Goal: Information Seeking & Learning: Find specific page/section

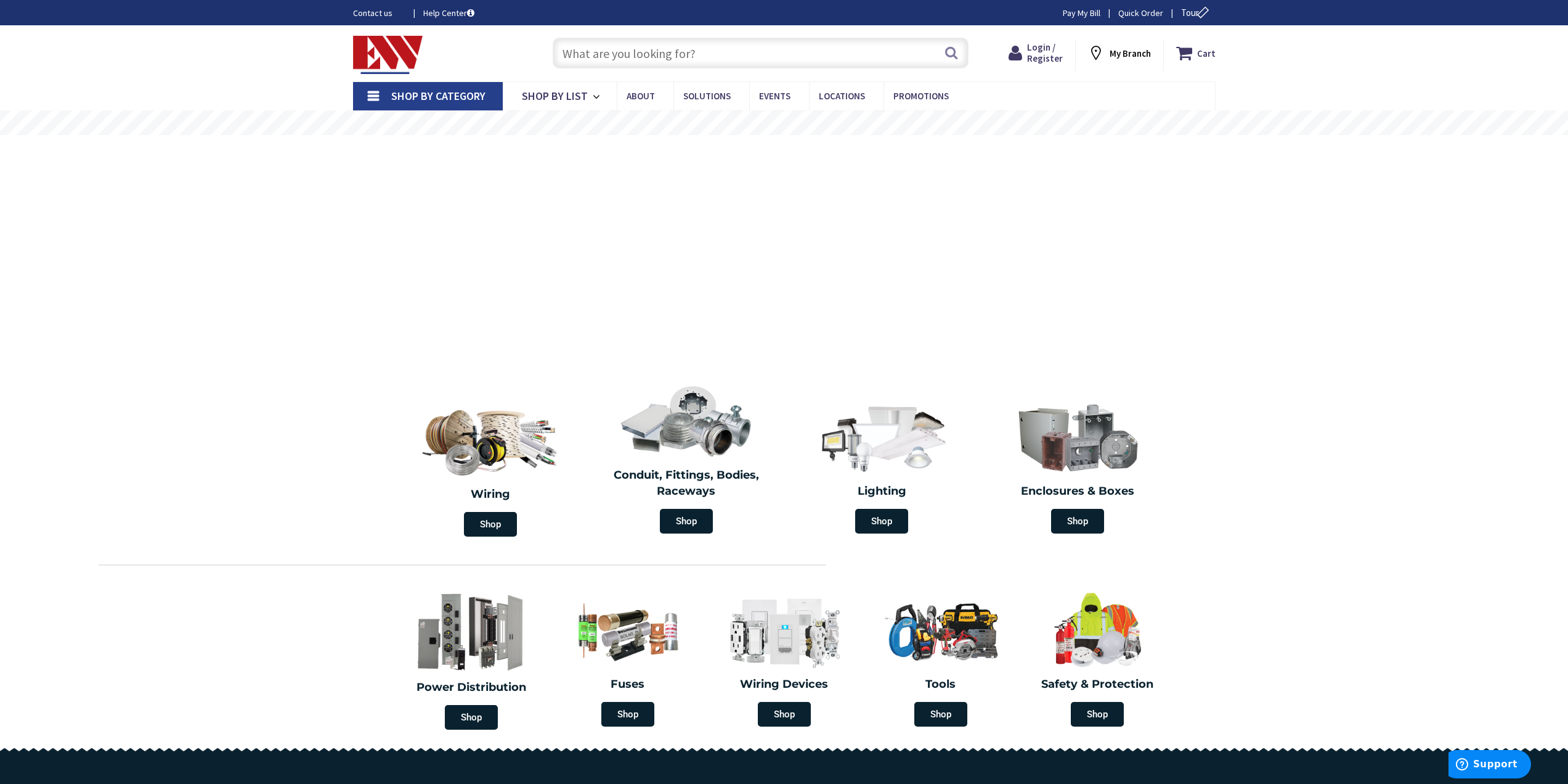
click at [643, 50] on input "text" at bounding box center [761, 52] width 416 height 30
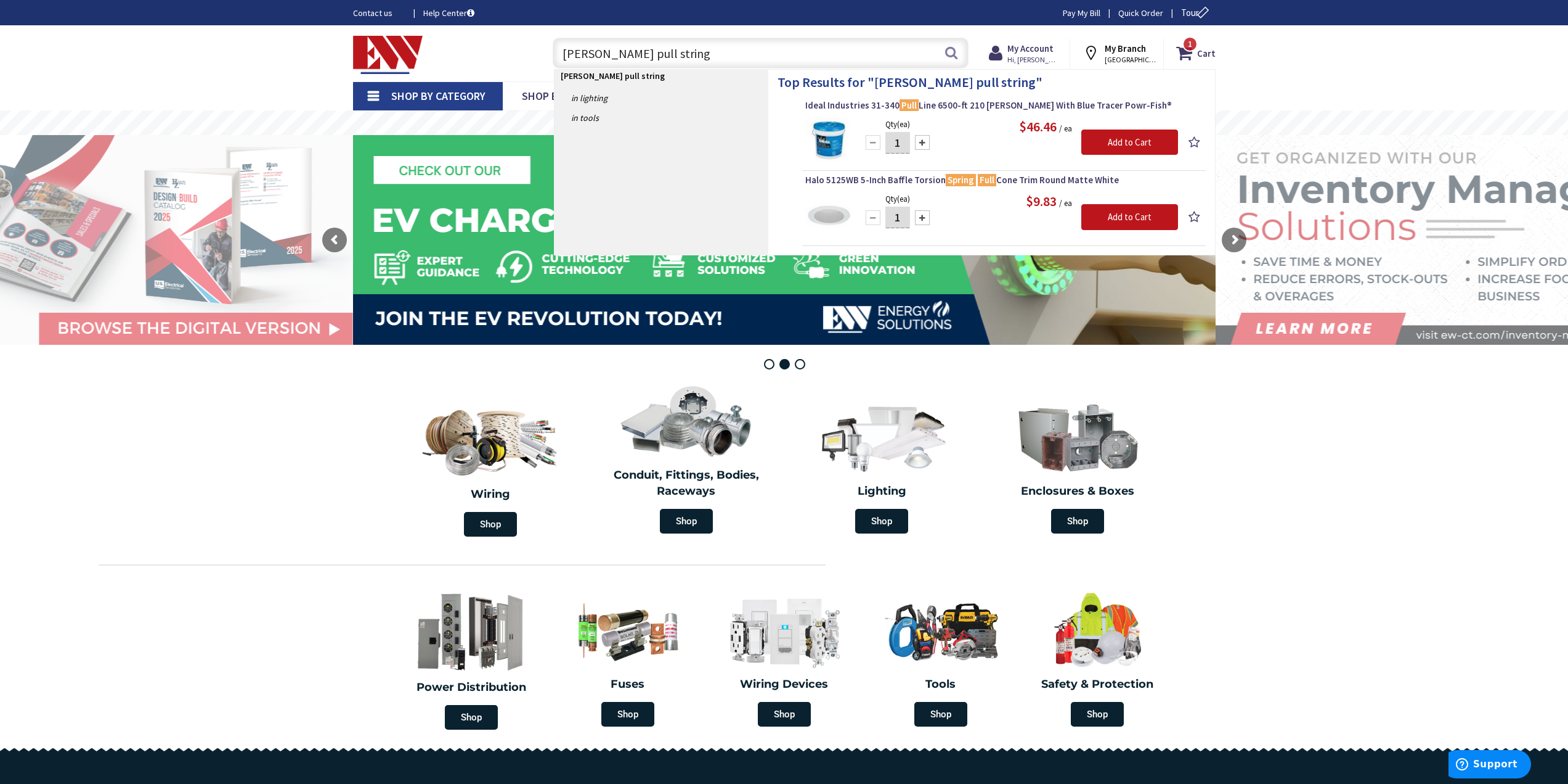
drag, startPoint x: 588, startPoint y: 54, endPoint x: 520, endPoint y: 73, distance: 70.6
click at [518, 73] on div "Toggle Nav klien pull string klien pull string Search 1 1 1 items Cart My Cart 1" at bounding box center [784, 53] width 881 height 41
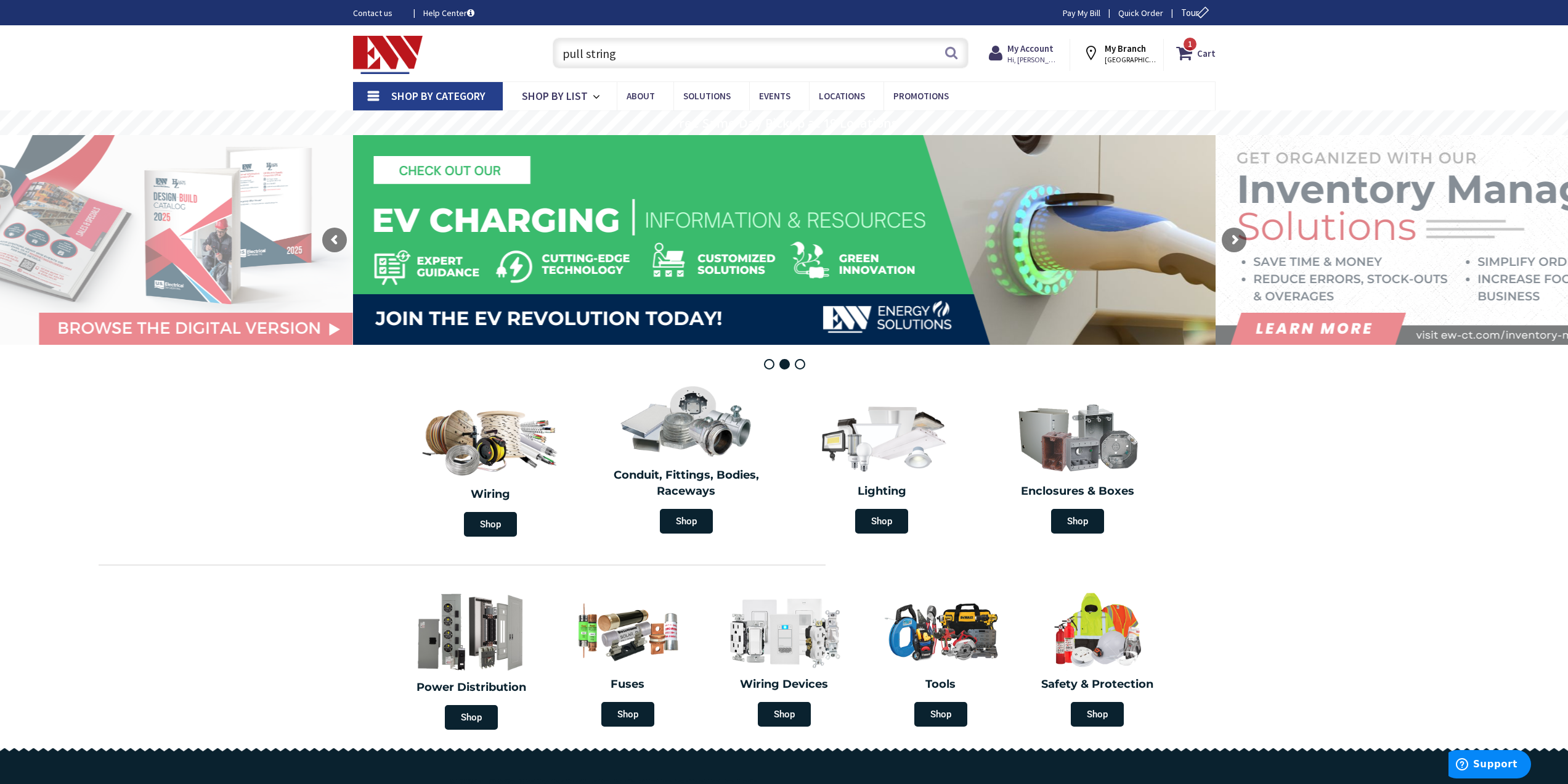
type input "pull string"
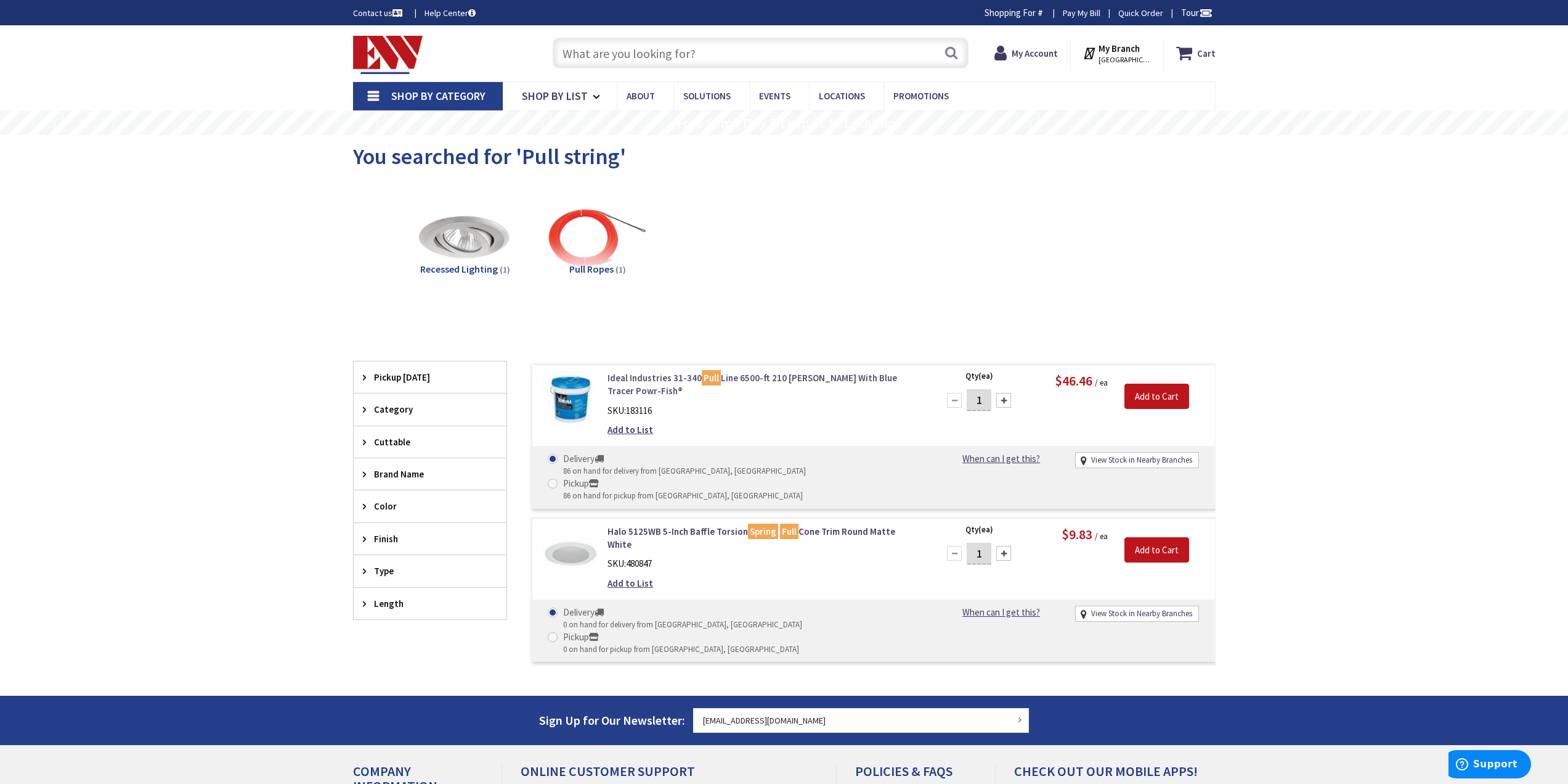
click at [641, 377] on link "Ideal Industries 31-340 Pull Line 6500-ft 210 lb White With Blue Tracer Powr-Fi…" at bounding box center [764, 385] width 313 height 27
click at [670, 55] on input "text" at bounding box center [761, 52] width 416 height 30
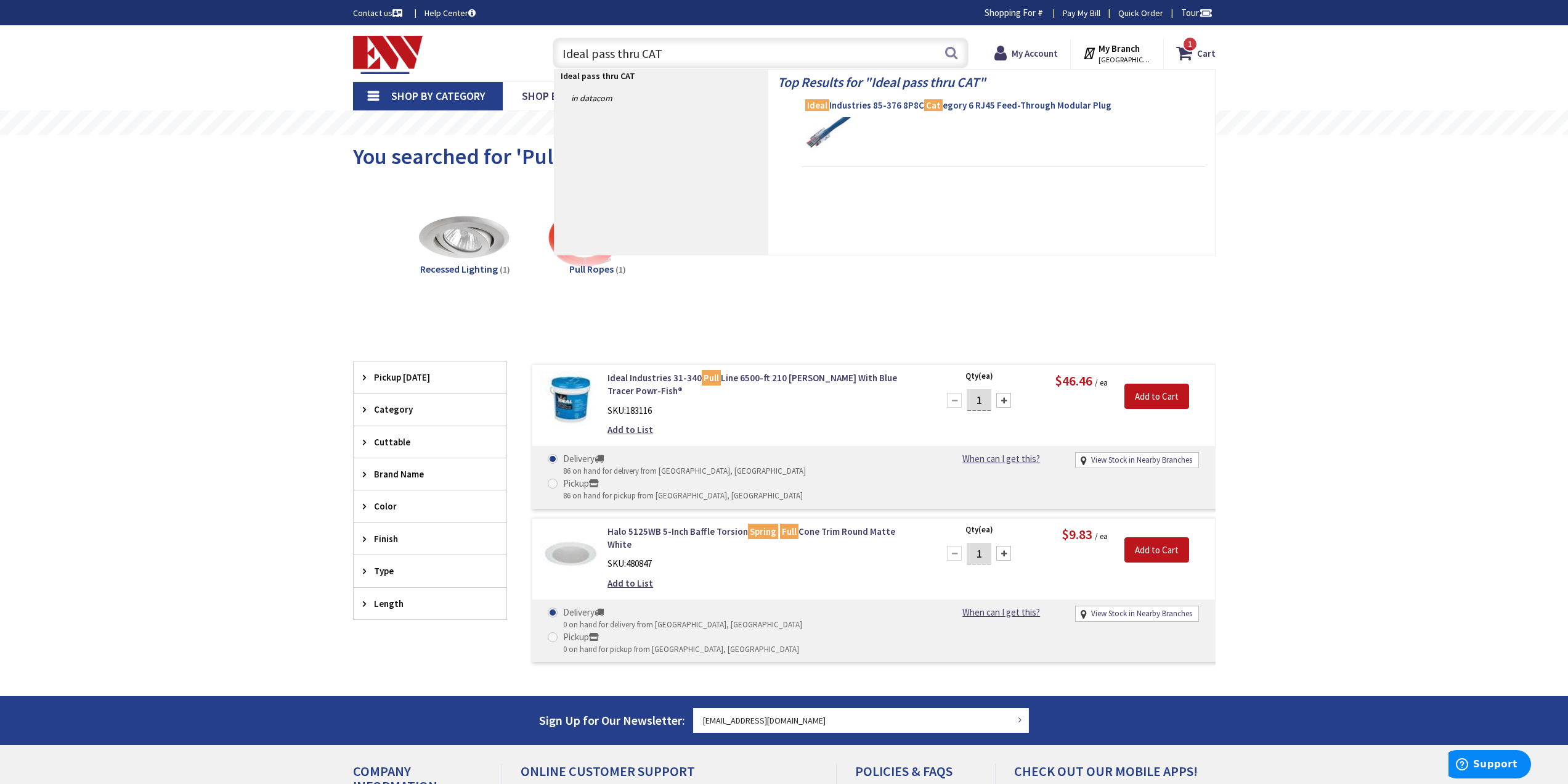
type input "Ideal pass thru CAT"
click at [893, 101] on span "Ideal Industries 85-376 8P8C Cat egory 6 RJ45 Feed-Through Modular Plug" at bounding box center [1004, 106] width 398 height 13
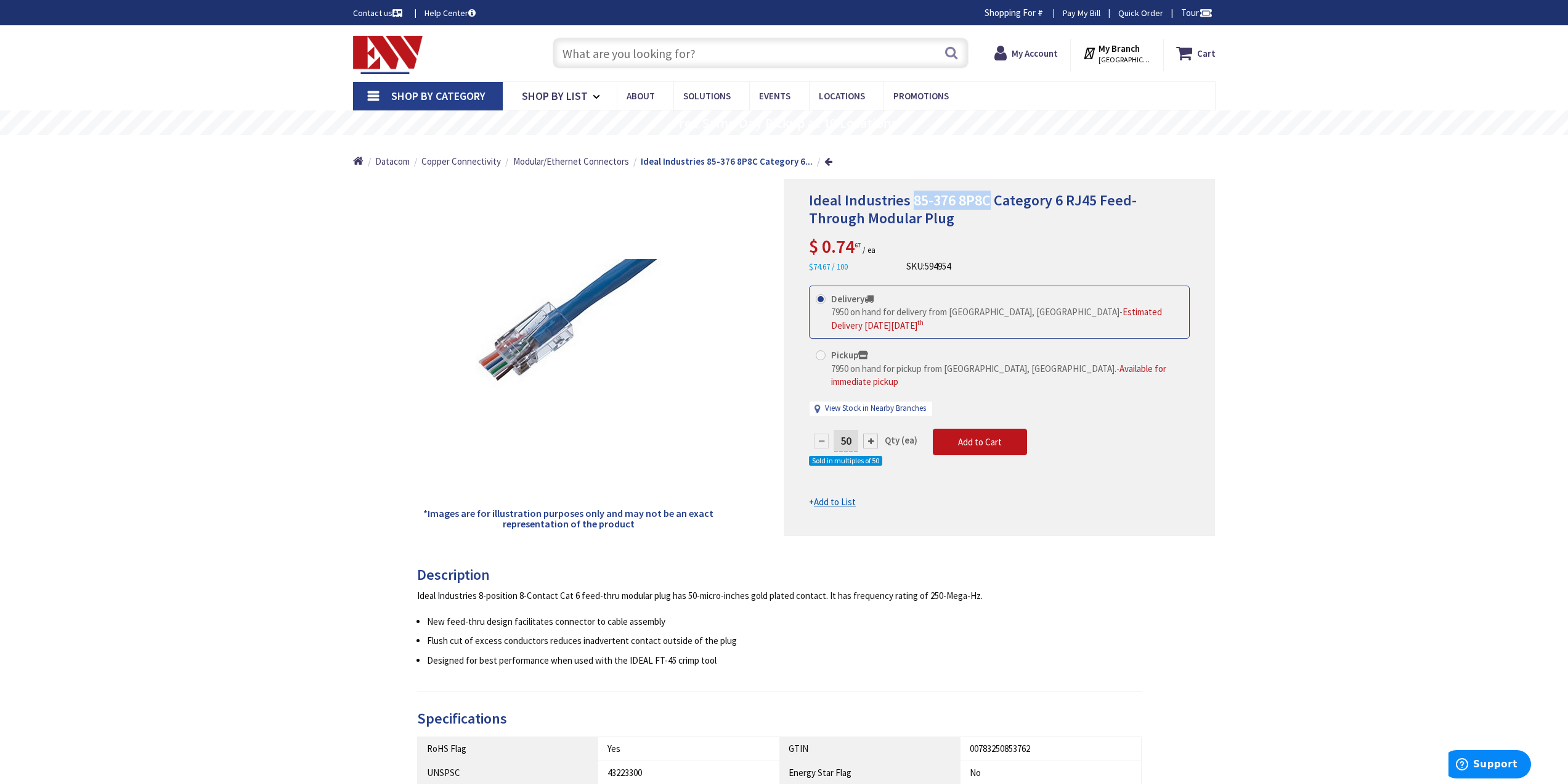
drag, startPoint x: 912, startPoint y: 200, endPoint x: 988, endPoint y: 200, distance: 76.0
click at [988, 200] on span "Ideal Industries 85-376 8P8C Category 6 RJ45 Feed-Through Modular Plug" at bounding box center [973, 209] width 328 height 37
copy span "85-376 8P8C"
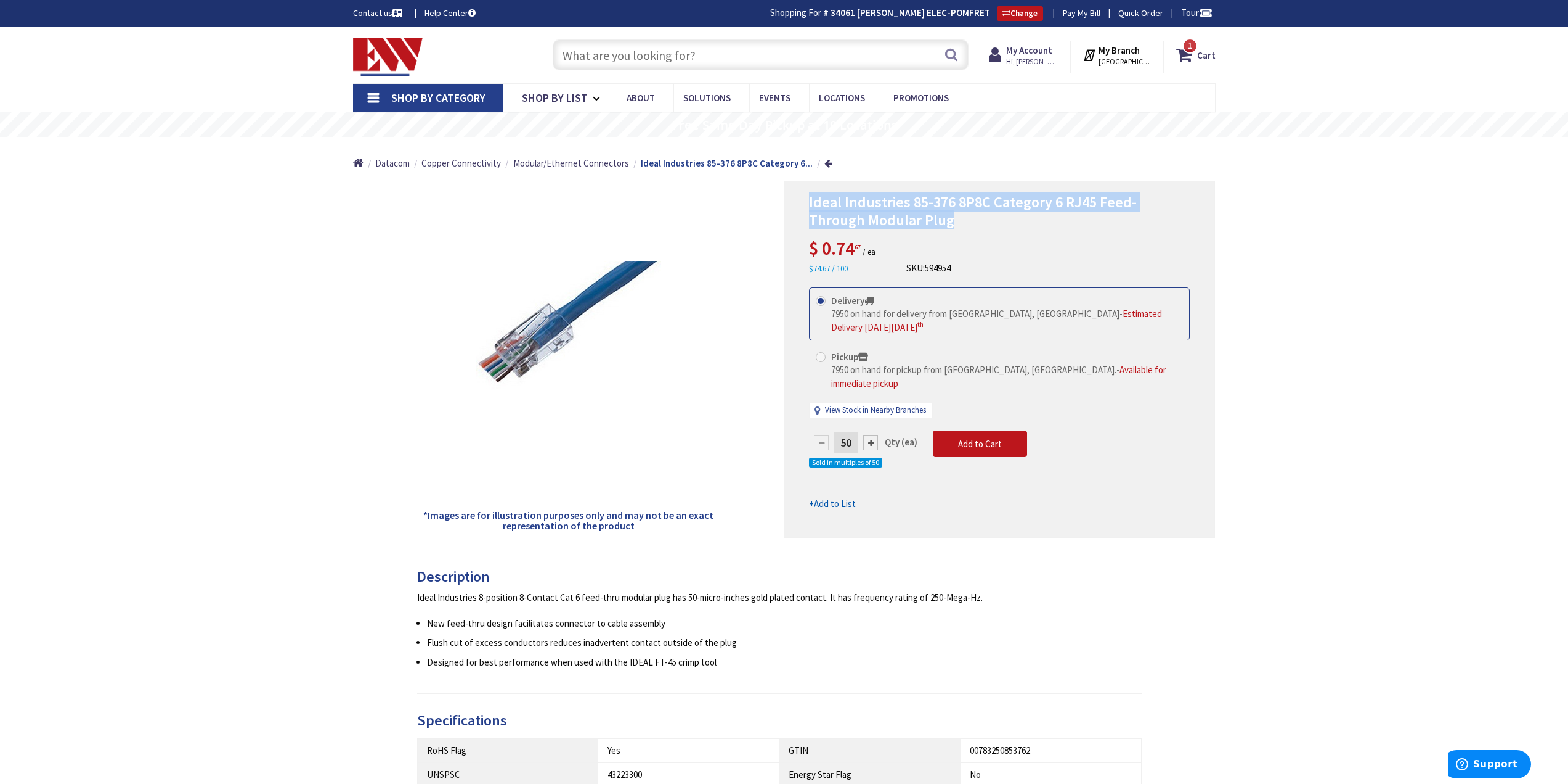
drag, startPoint x: 900, startPoint y: 220, endPoint x: 813, endPoint y: 198, distance: 89.7
click at [791, 200] on div "Ideal Industries 85-376 8P8C Category 6 RJ45 Feed-Through Modular Plug $ 0.74 6…" at bounding box center [999, 359] width 431 height 357
copy span "Ideal Industries 85-376 8P8C Category 6 RJ45 Feed-Through Modular Plug"
click at [675, 55] on input "text" at bounding box center [761, 54] width 416 height 30
click at [810, 65] on input "text" at bounding box center [761, 54] width 416 height 30
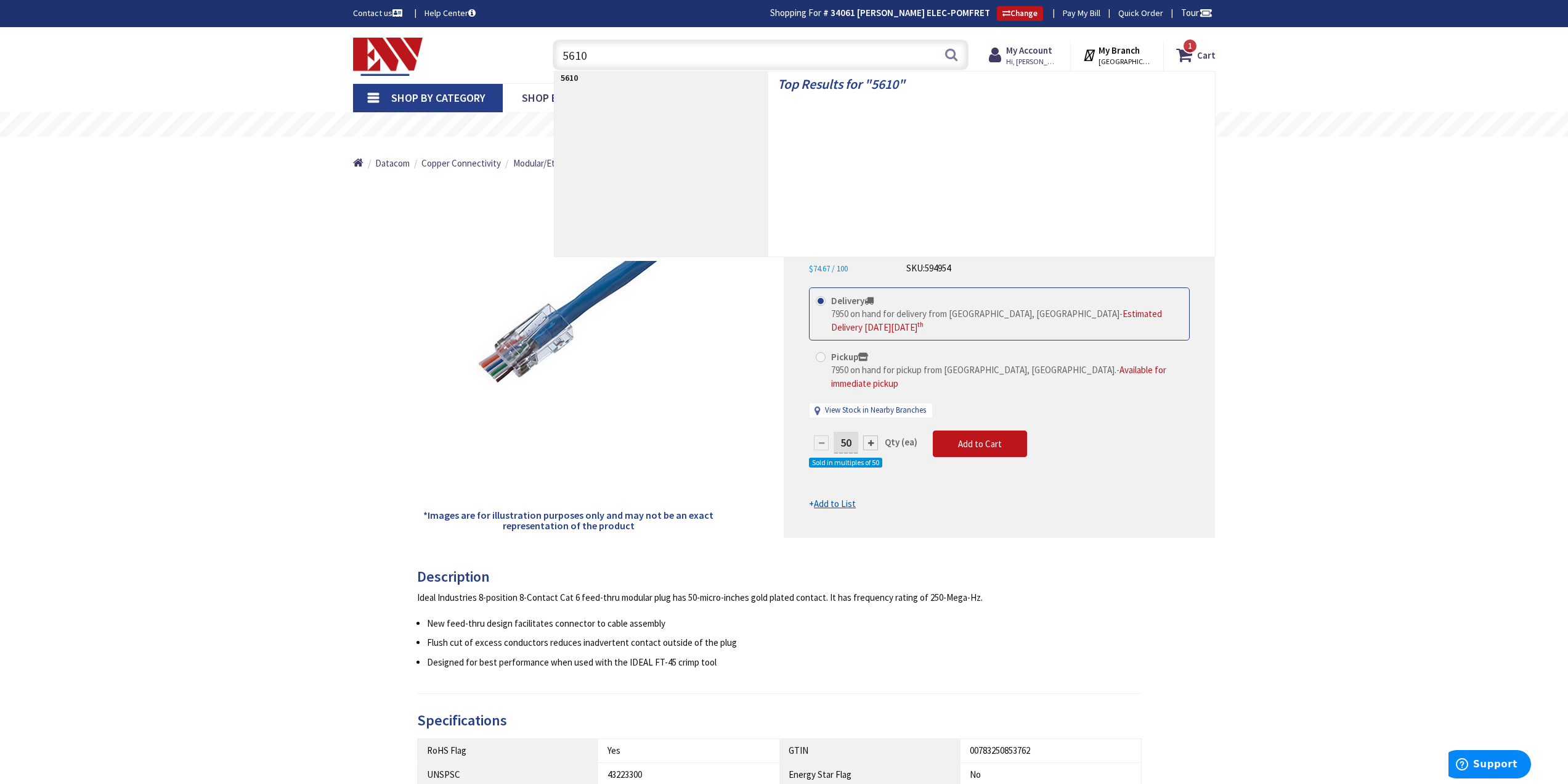
type input "56108"
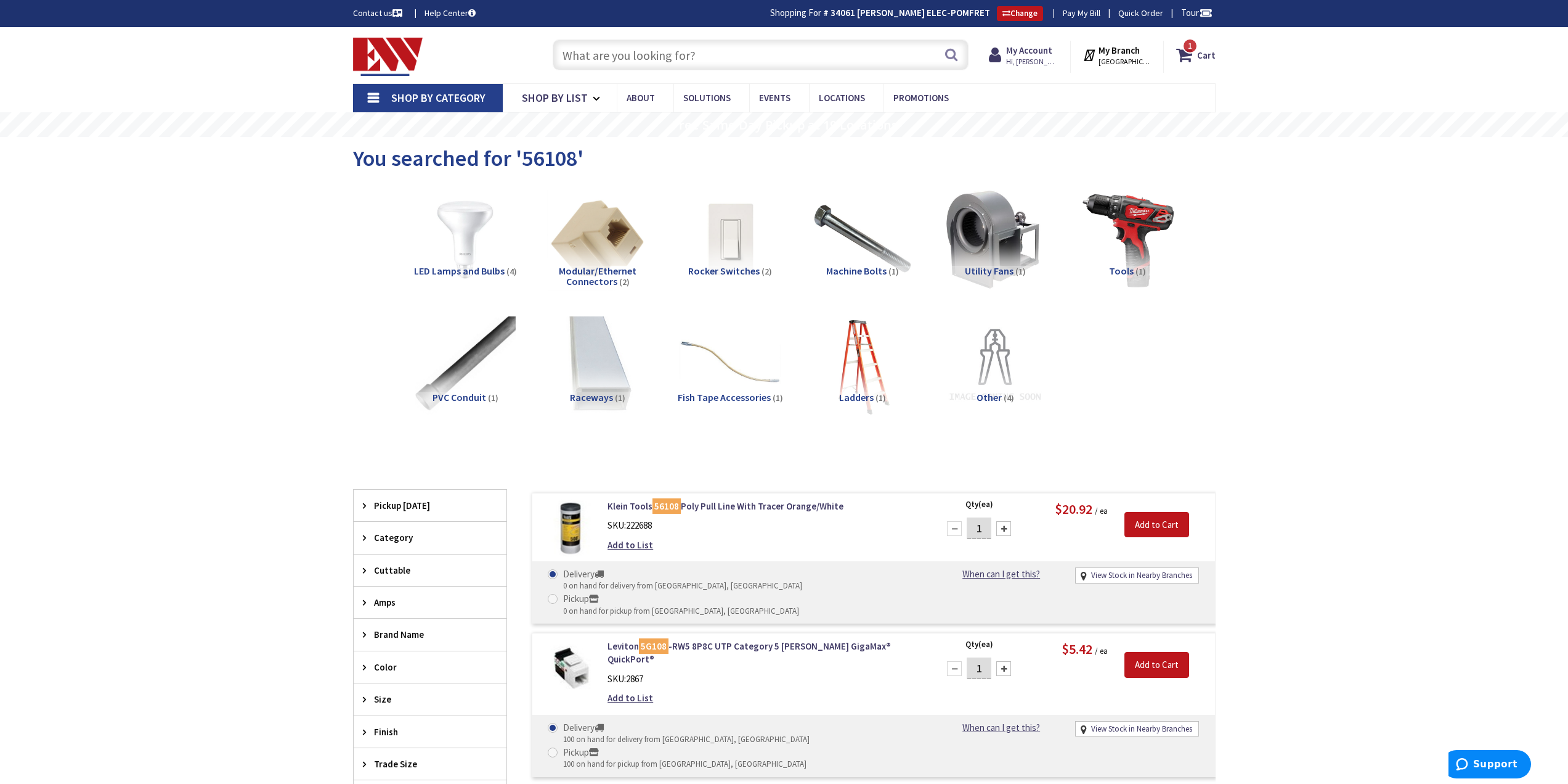
click at [886, 60] on input "text" at bounding box center [761, 54] width 416 height 30
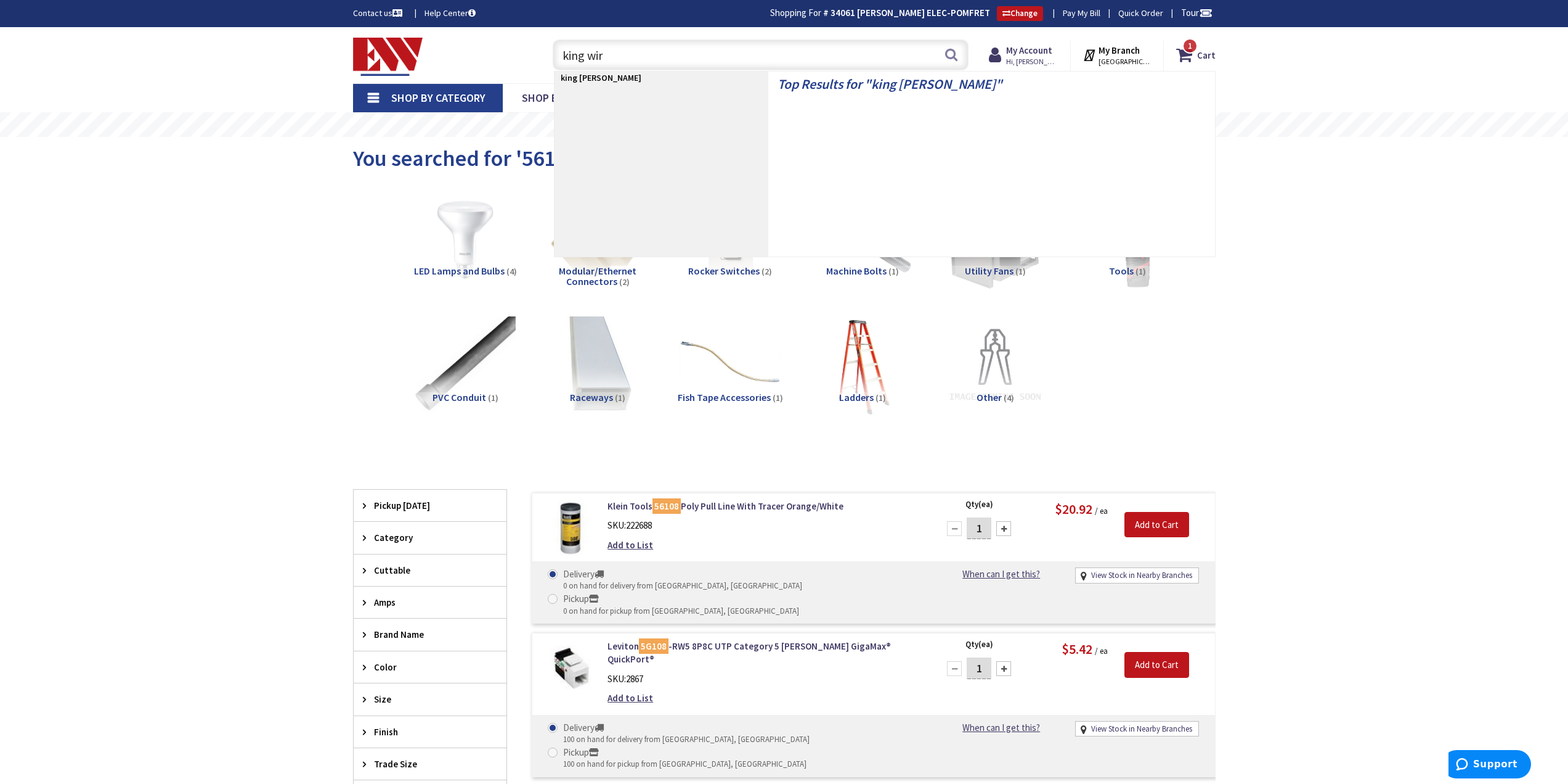
type input "king wire"
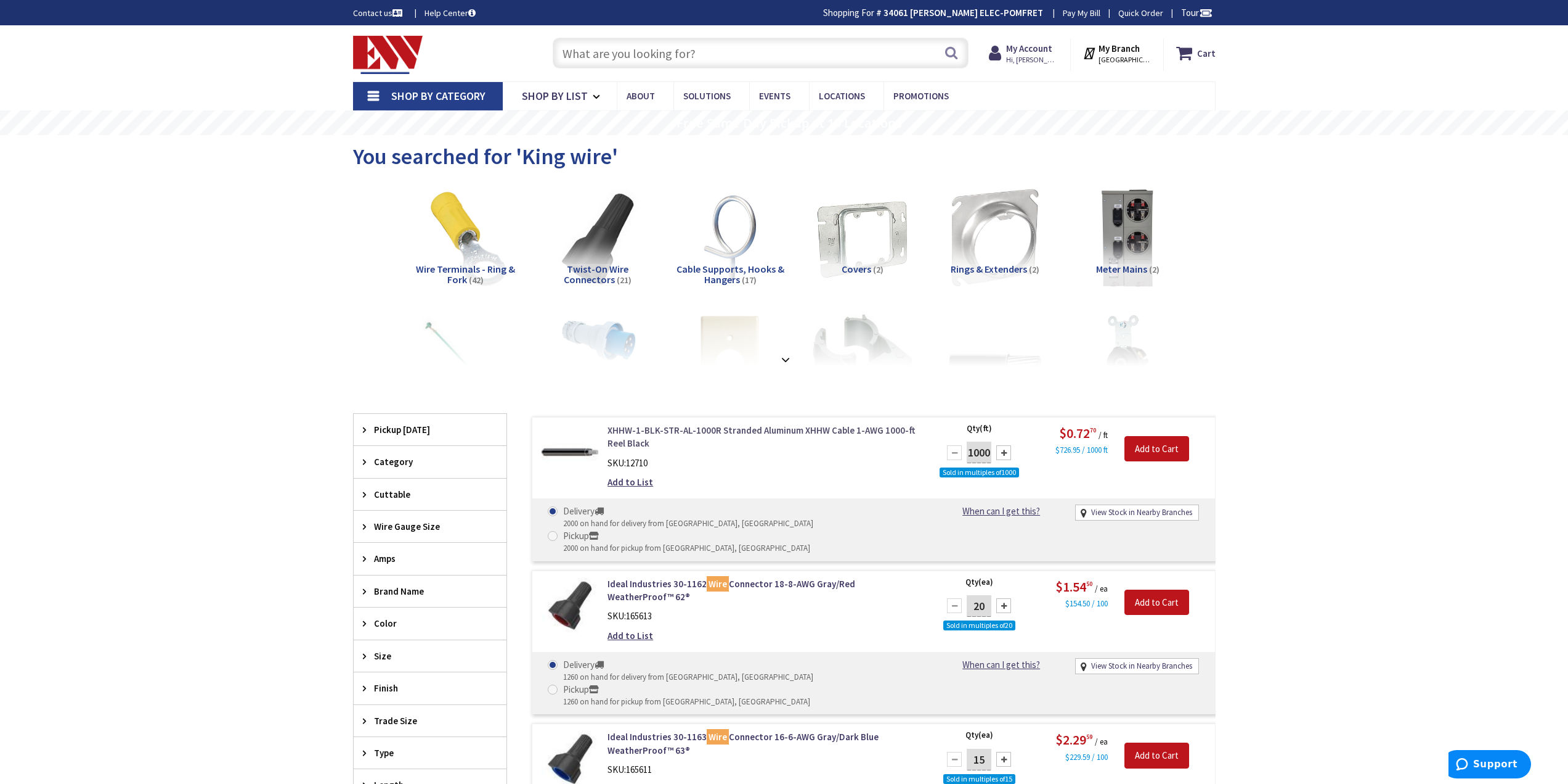
click at [702, 431] on link "XHHW-1-BLK-STR-AL-1000R Stranded Aluminum XHHW Cable 1-AWG 1000-ft Reel Black" at bounding box center [764, 437] width 313 height 27
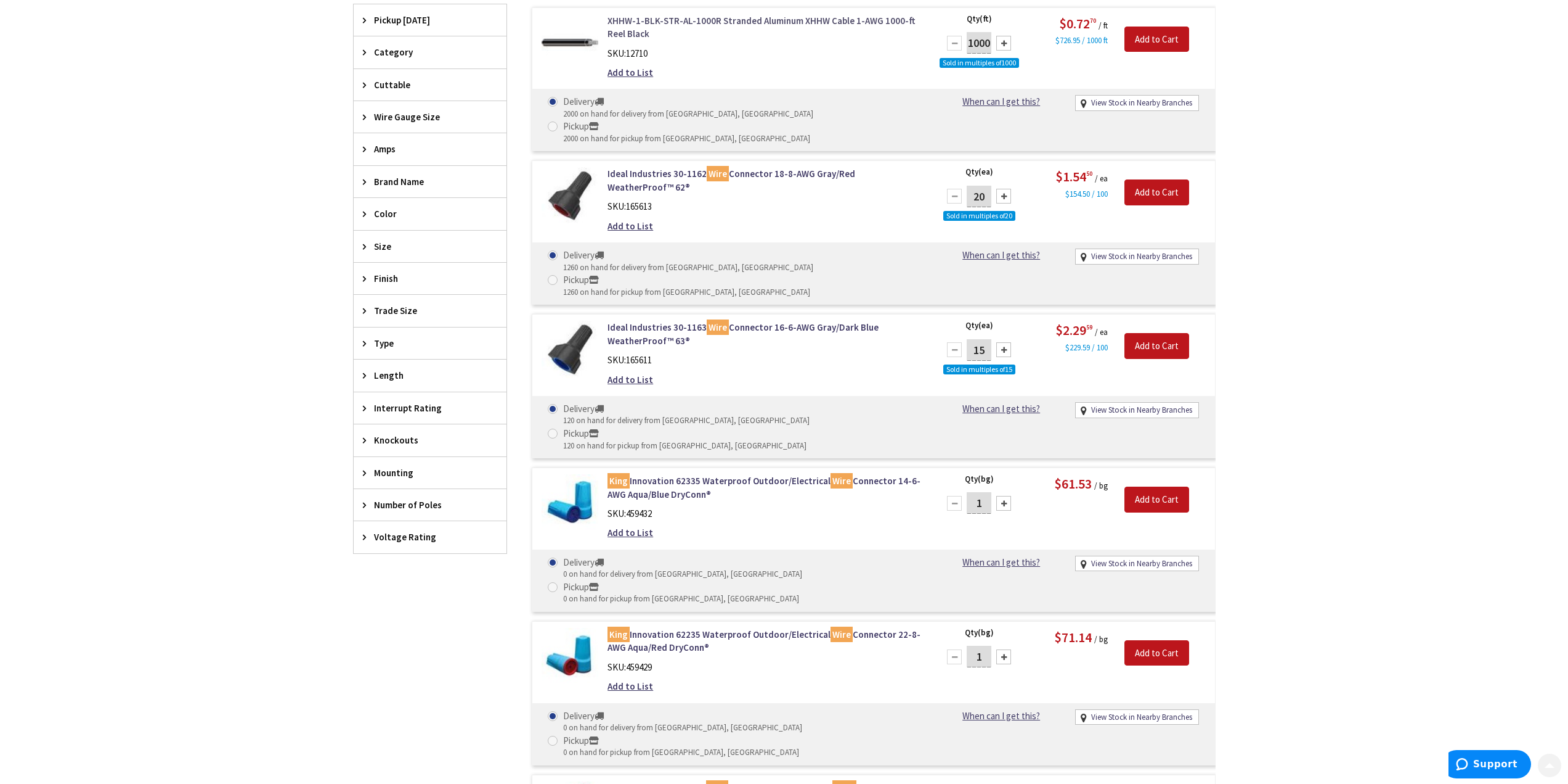
scroll to position [592, 0]
